Goal: Complete application form

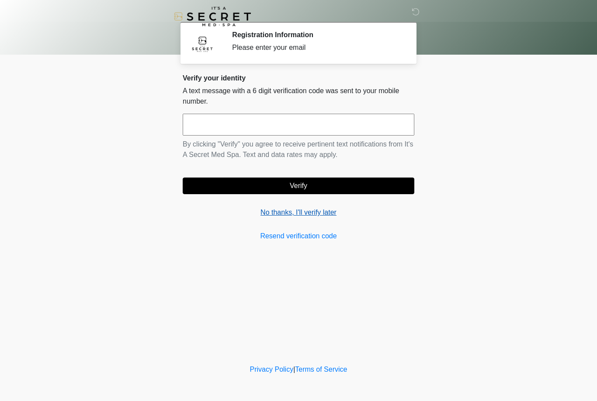
click at [292, 217] on link "No thanks, I'll verify later" at bounding box center [299, 212] width 232 height 10
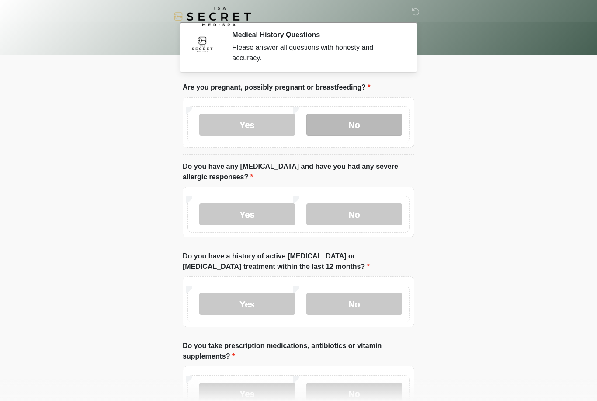
click at [377, 124] on label "No" at bounding box center [354, 125] width 96 height 22
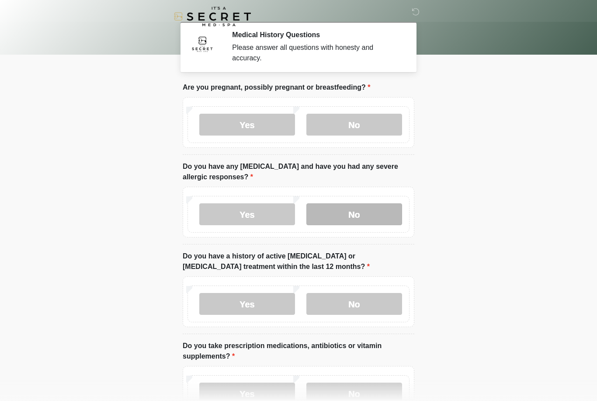
click at [380, 211] on label "No" at bounding box center [354, 214] width 96 height 22
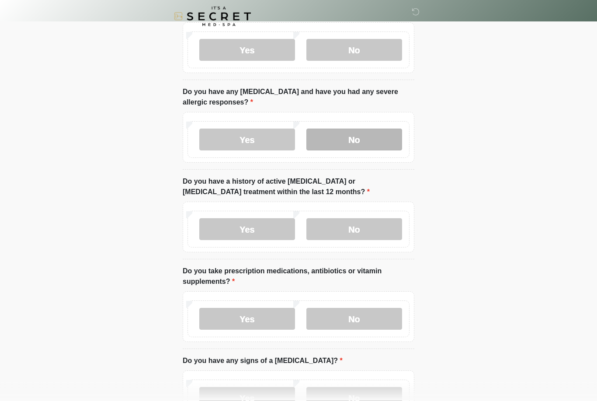
scroll to position [75, 0]
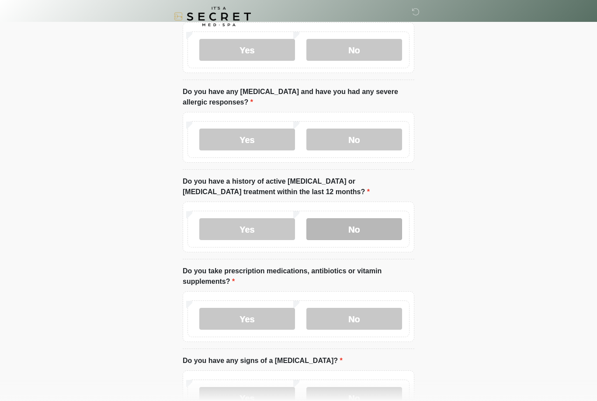
click at [374, 228] on label "No" at bounding box center [354, 229] width 96 height 22
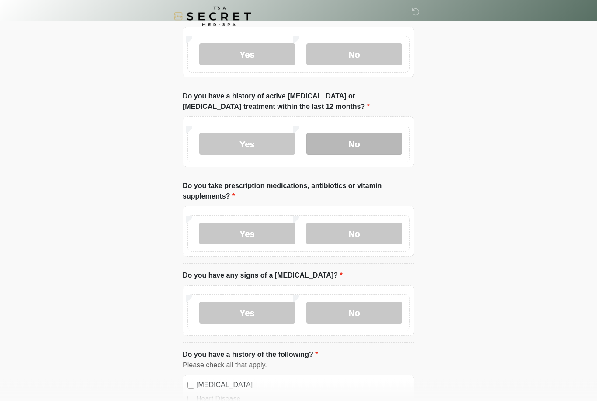
scroll to position [163, 0]
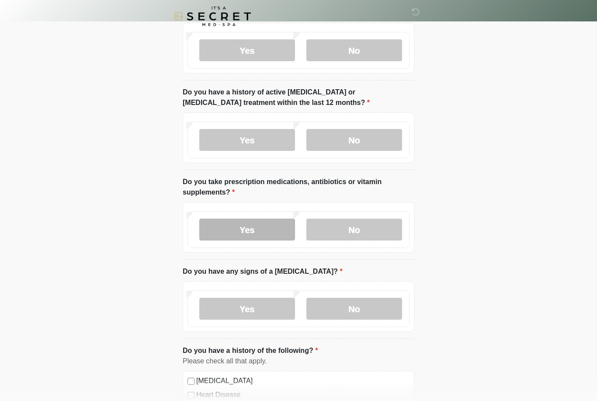
click at [259, 232] on label "Yes" at bounding box center [247, 230] width 96 height 22
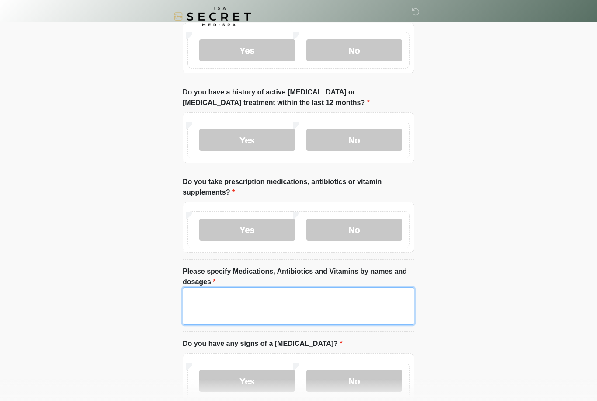
click at [303, 304] on textarea "Please specify Medications, Antibiotics and Vitamins by names and dosages" at bounding box center [299, 306] width 232 height 38
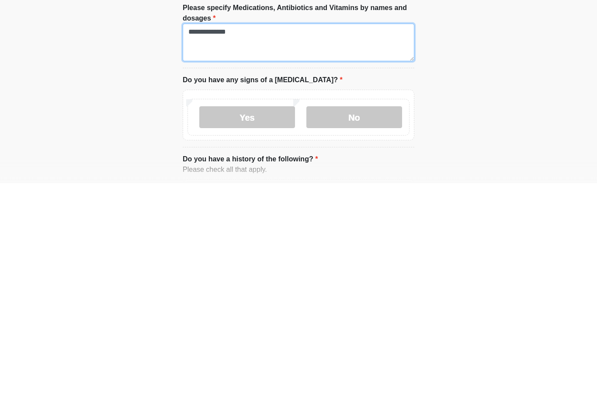
scroll to position [210, 0]
type textarea "**********"
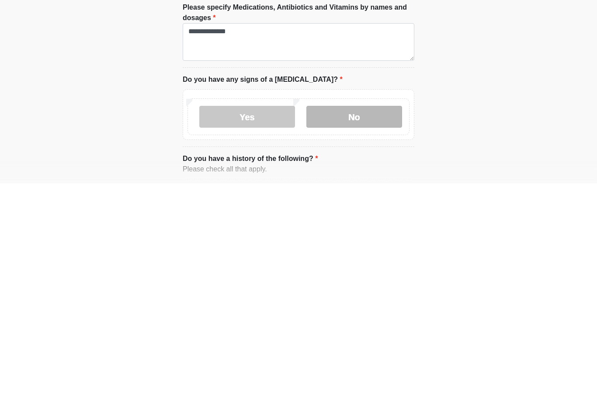
click at [374, 323] on label "No" at bounding box center [354, 334] width 96 height 22
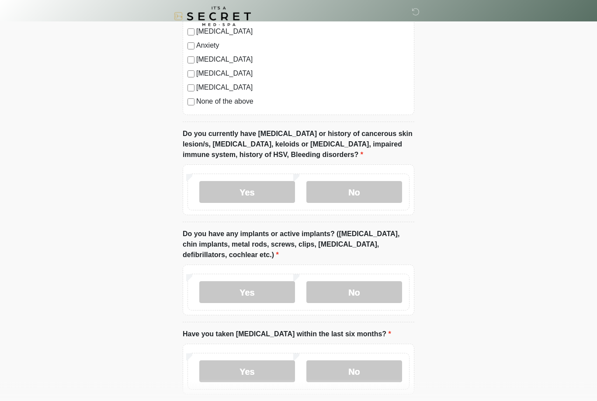
scroll to position [670, 0]
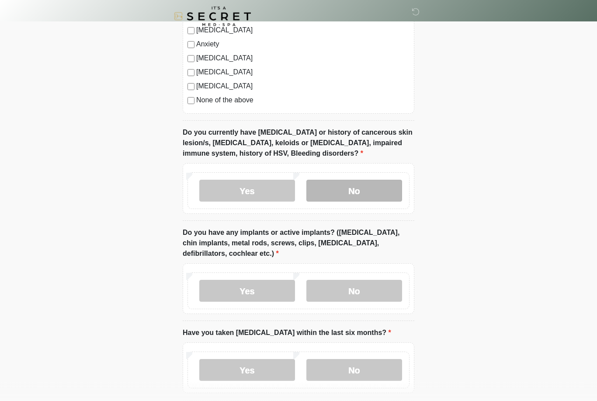
click at [380, 188] on label "No" at bounding box center [354, 191] width 96 height 22
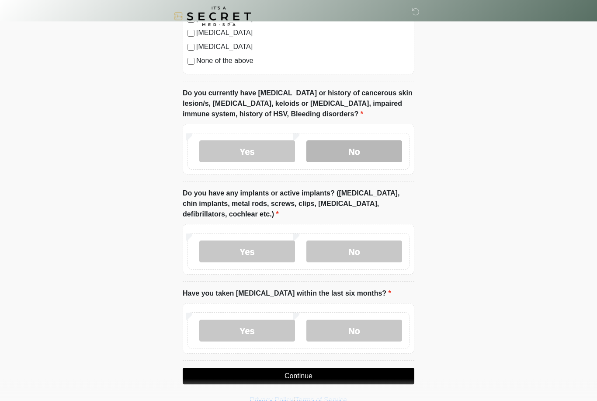
scroll to position [710, 0]
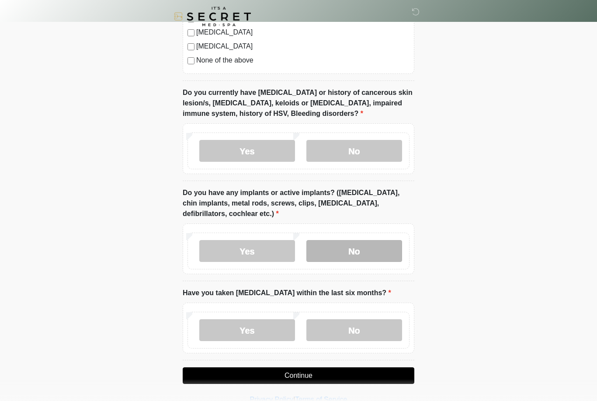
click at [368, 250] on label "No" at bounding box center [354, 251] width 96 height 22
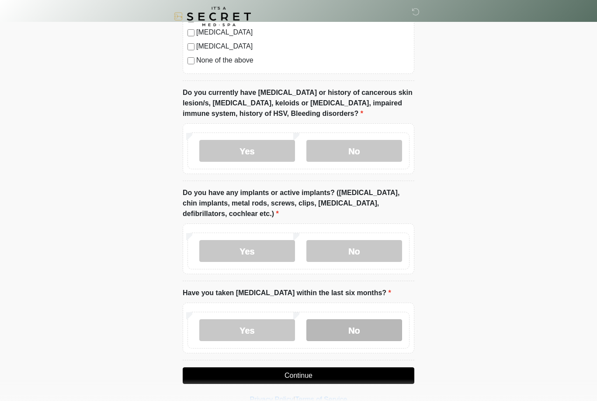
click at [374, 331] on label "No" at bounding box center [354, 330] width 96 height 22
click at [394, 377] on button "Continue" at bounding box center [299, 375] width 232 height 17
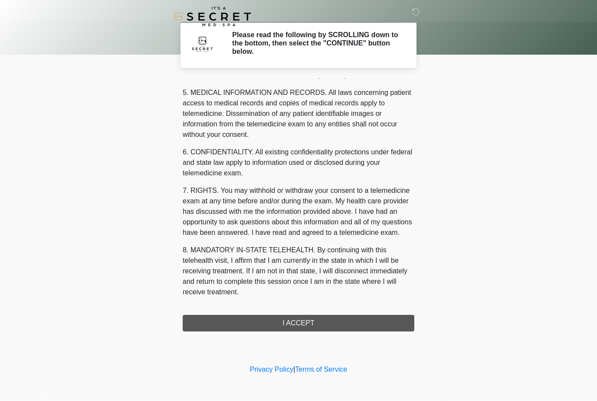
scroll to position [281, 0]
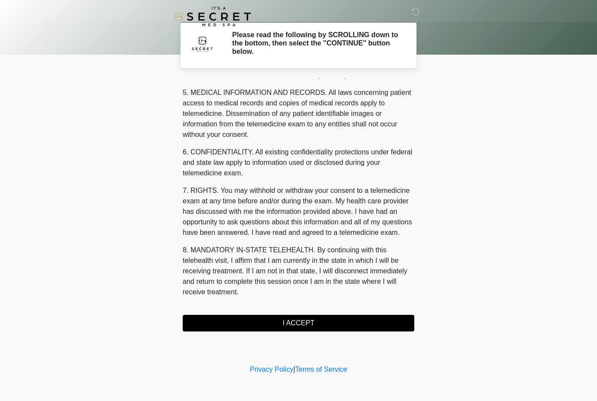
click at [381, 324] on button "I ACCEPT" at bounding box center [299, 323] width 232 height 17
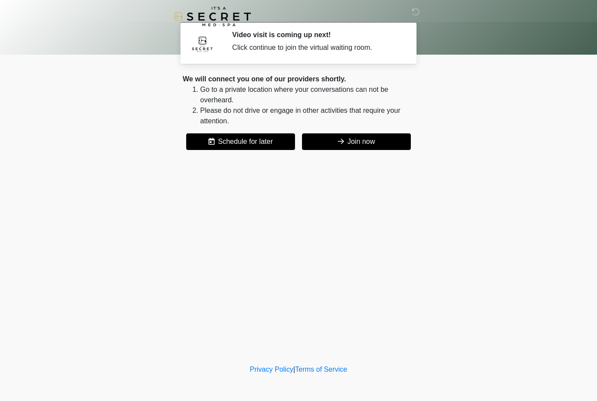
click at [358, 143] on button "Join now" at bounding box center [356, 141] width 109 height 17
